Goal: Register for event/course

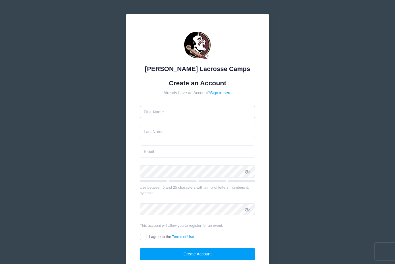
click at [196, 111] on input "text" at bounding box center [198, 112] width 116 height 12
type input "[PERSON_NAME]"
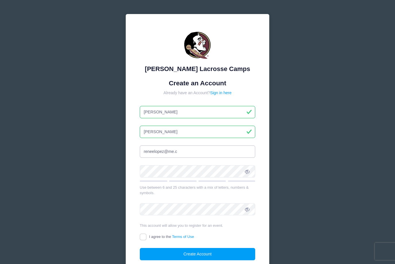
type input "[EMAIL_ADDRESS][DOMAIN_NAME]"
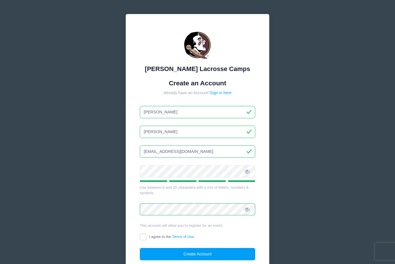
click at [142, 239] on input "I agree to the Terms of Use" at bounding box center [143, 237] width 7 height 7
checkbox input "true"
click at [199, 249] on button "Create Account" at bounding box center [198, 254] width 116 height 12
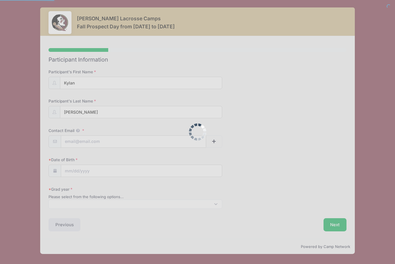
select select
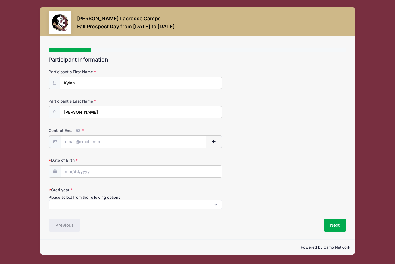
click at [146, 142] on input "Contact Email" at bounding box center [133, 142] width 144 height 12
type input "[EMAIL_ADDRESS][DOMAIN_NAME]"
click at [138, 170] on input "Date of Birth" at bounding box center [141, 171] width 161 height 12
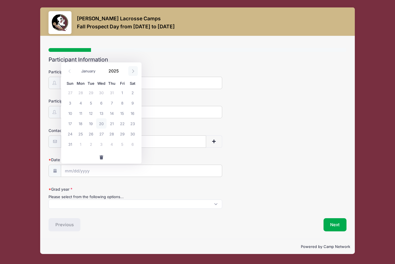
click at [131, 74] on span at bounding box center [132, 71] width 9 height 10
click at [67, 72] on span at bounding box center [69, 71] width 9 height 10
select select "7"
click at [115, 70] on input "2025" at bounding box center [115, 71] width 19 height 9
click at [125, 74] on div "January February March April May June July August September October November [D…" at bounding box center [101, 71] width 73 height 13
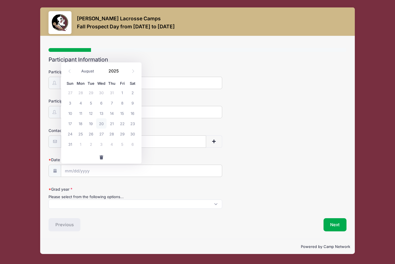
click at [125, 74] on div "January February March April May June July August September October November [D…" at bounding box center [101, 71] width 73 height 13
click at [123, 75] on span at bounding box center [122, 73] width 4 height 4
click at [119, 71] on input "2024" at bounding box center [115, 71] width 19 height 9
click at [125, 75] on div "January February March April May June July August September October November [D…" at bounding box center [101, 71] width 73 height 13
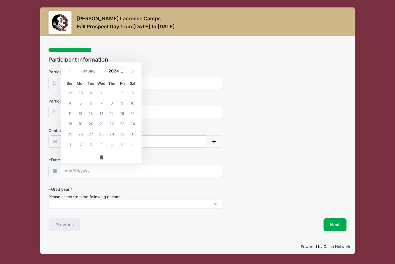
click at [124, 75] on span at bounding box center [122, 73] width 4 height 4
click at [120, 72] on span at bounding box center [122, 73] width 4 height 4
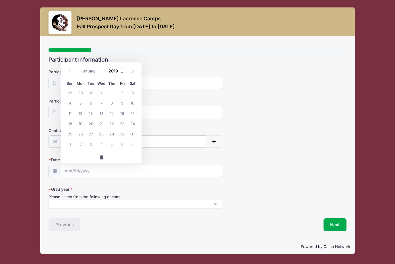
click at [120, 72] on span at bounding box center [122, 73] width 4 height 4
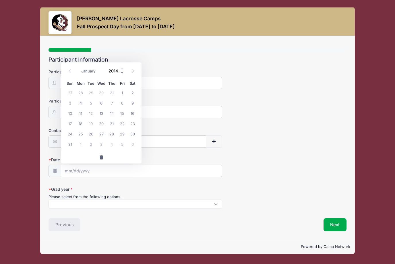
click at [120, 72] on span at bounding box center [122, 73] width 4 height 4
type input "2010"
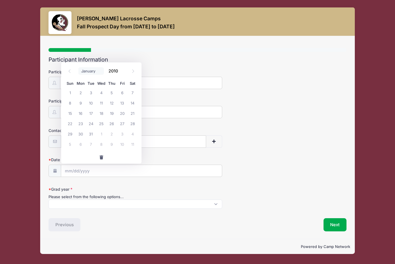
select select "2"
click at [124, 112] on span "19" at bounding box center [122, 113] width 10 height 10
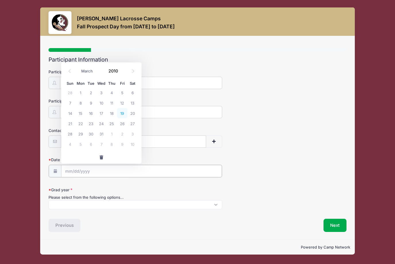
type input "[DATE]"
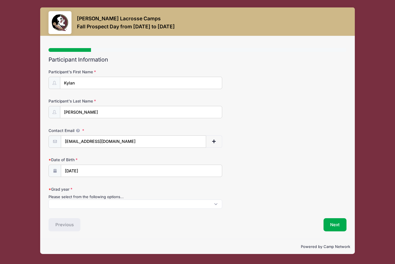
click at [108, 203] on span at bounding box center [135, 204] width 174 height 9
select select "2028"
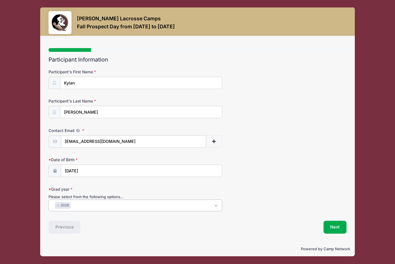
click at [333, 226] on button "Next" at bounding box center [334, 227] width 23 height 13
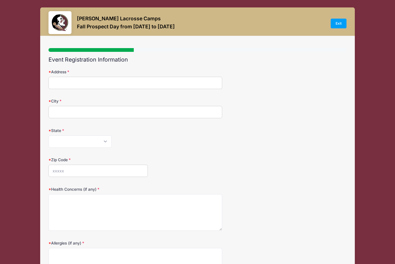
click at [74, 82] on input "Address" at bounding box center [135, 83] width 174 height 12
type input "958 Middle Fork Trail"
type input "Suwanee"
select select "GA"
type input "30024"
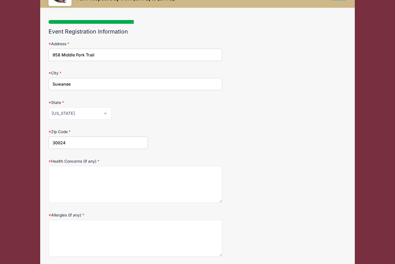
scroll to position [28, 0]
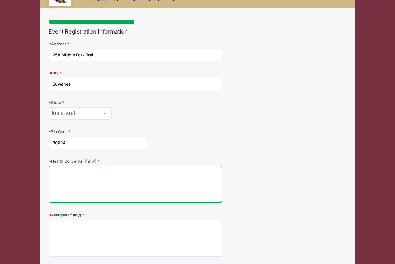
click at [130, 173] on textarea "Health Concerns (if any)" at bounding box center [135, 184] width 174 height 37
type textarea "None"
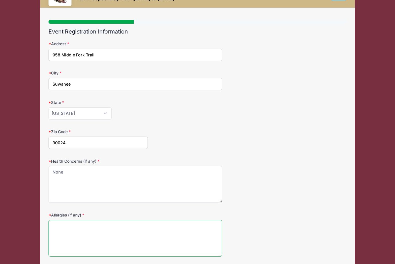
click at [95, 224] on textarea "Allergies (if any)" at bounding box center [135, 238] width 174 height 37
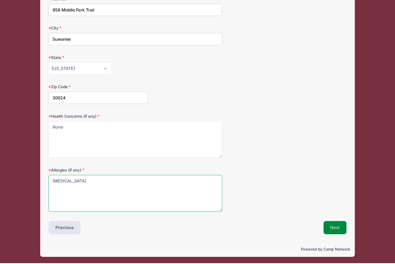
type textarea "[MEDICAL_DATA]"
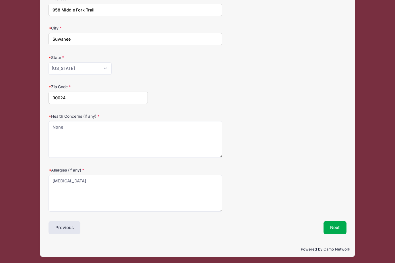
click at [339, 225] on button "Next" at bounding box center [334, 228] width 23 height 13
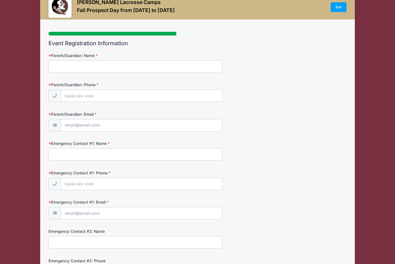
scroll to position [2, 0]
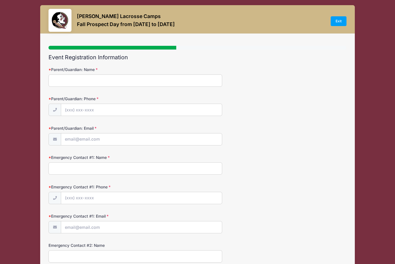
click at [110, 83] on input "Parent/Guardian: Name" at bounding box center [135, 81] width 174 height 12
type input "[PERSON_NAME]"
click at [77, 108] on input "Parent/Guardian: Phone" at bounding box center [141, 110] width 161 height 12
type input "[PHONE_NUMBER]"
click at [71, 138] on input "Parent/Guardian: Email" at bounding box center [141, 140] width 161 height 12
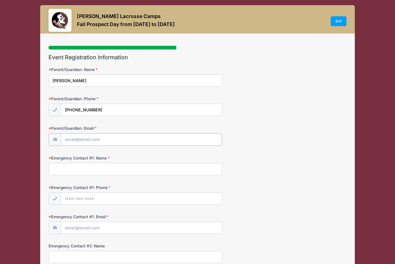
type input "[EMAIL_ADDRESS][DOMAIN_NAME]"
click at [81, 170] on input "Emergency Contact #1: Name" at bounding box center [135, 169] width 174 height 12
click at [116, 165] on input "Emergency Contact #1: Name" at bounding box center [135, 169] width 174 height 12
type input "[PERSON_NAME]"
type input "[PHONE_NUMBER]"
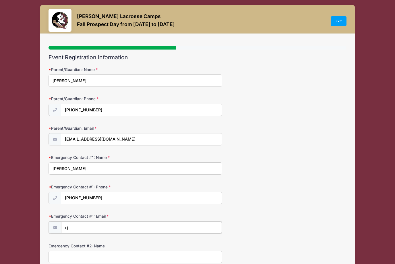
type input "r"
type input "[EMAIL_ADDRESS][DOMAIN_NAME]"
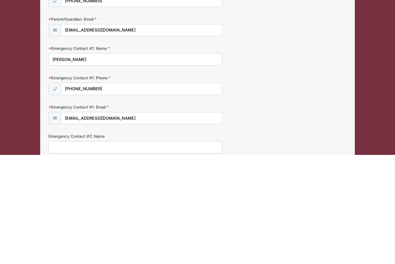
scroll to position [111, 0]
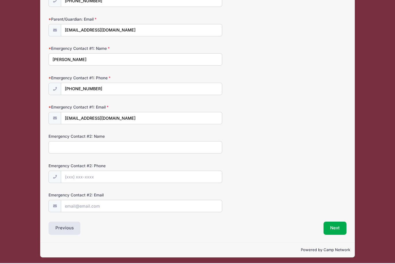
click at [338, 223] on button "Next" at bounding box center [334, 229] width 23 height 13
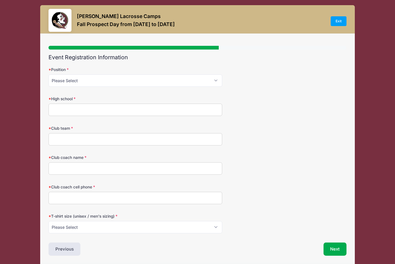
scroll to position [0, 0]
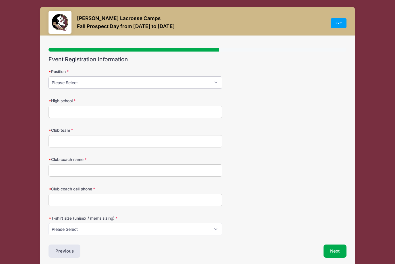
select select "Defense"
click at [99, 108] on input "High school" at bounding box center [135, 112] width 174 height 12
type input "[GEOGRAPHIC_DATA]"
type input "Eagle Stix 2028 Blue"
type input "[PERSON_NAME]"
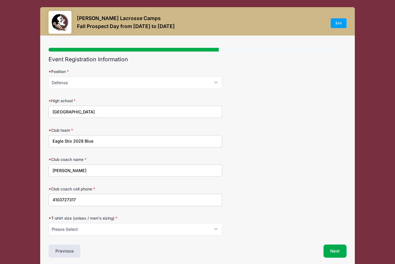
type input "4103727317"
select select "Large"
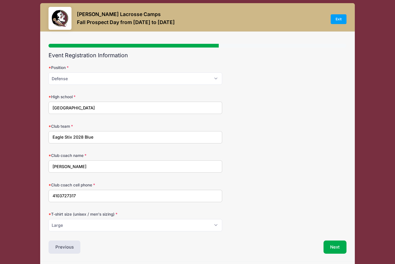
scroll to position [4, 0]
click at [329, 245] on button "Next" at bounding box center [334, 247] width 23 height 13
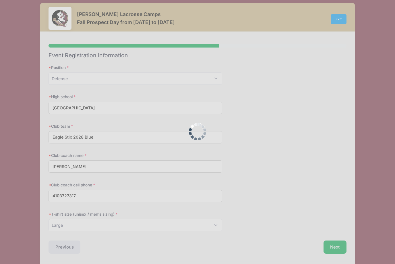
scroll to position [0, 0]
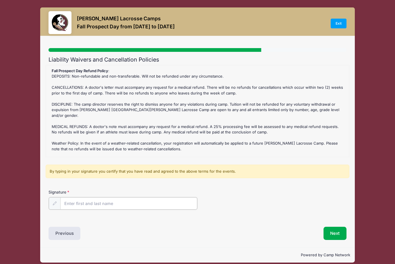
click at [73, 198] on input "Signature" at bounding box center [128, 204] width 137 height 12
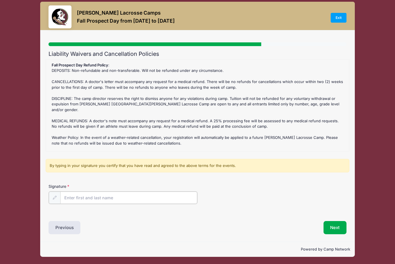
type input "[PERSON_NAME]"
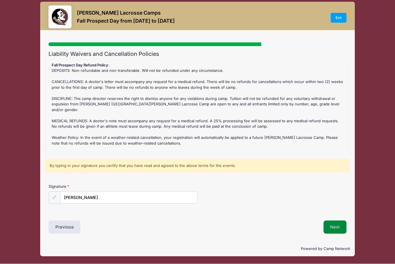
click at [337, 230] on button "Next" at bounding box center [334, 227] width 23 height 13
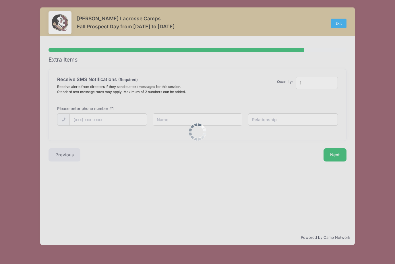
scroll to position [0, 0]
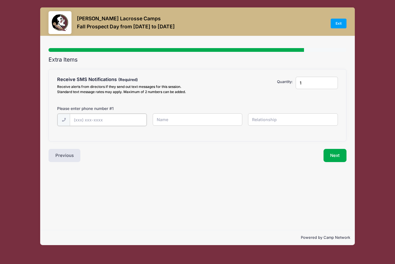
click at [0, 0] on input "text" at bounding box center [0, 0] width 0 height 0
type input "[PHONE_NUMBER]"
type input "[PERSON_NAME]"
type input "mother"
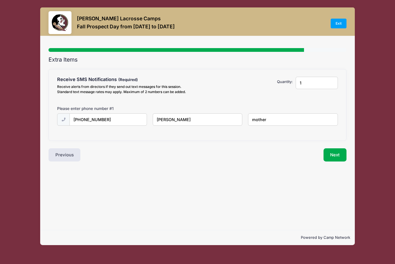
click at [333, 152] on button "Next" at bounding box center [334, 155] width 23 height 13
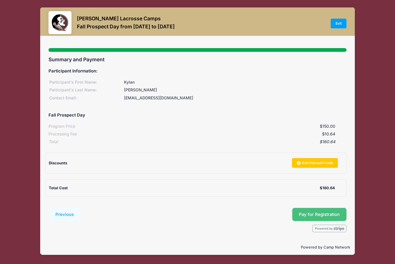
click at [322, 212] on span "Pay for Registration" at bounding box center [318, 214] width 41 height 5
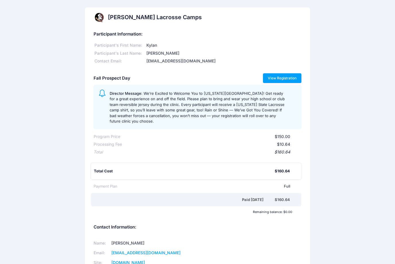
click at [274, 74] on link "View Registration" at bounding box center [282, 78] width 39 height 10
click at [198, 257] on div "Name: Sara Tisdale Email: st24s@fsu.edu Site: seminolelacrossecamps.com" at bounding box center [197, 253] width 213 height 38
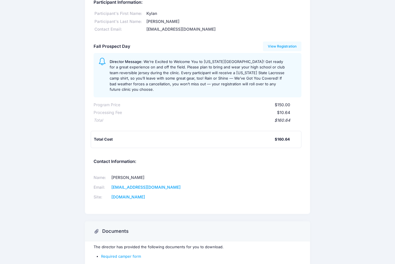
scroll to position [32, 0]
